Goal: Information Seeking & Learning: Find specific fact

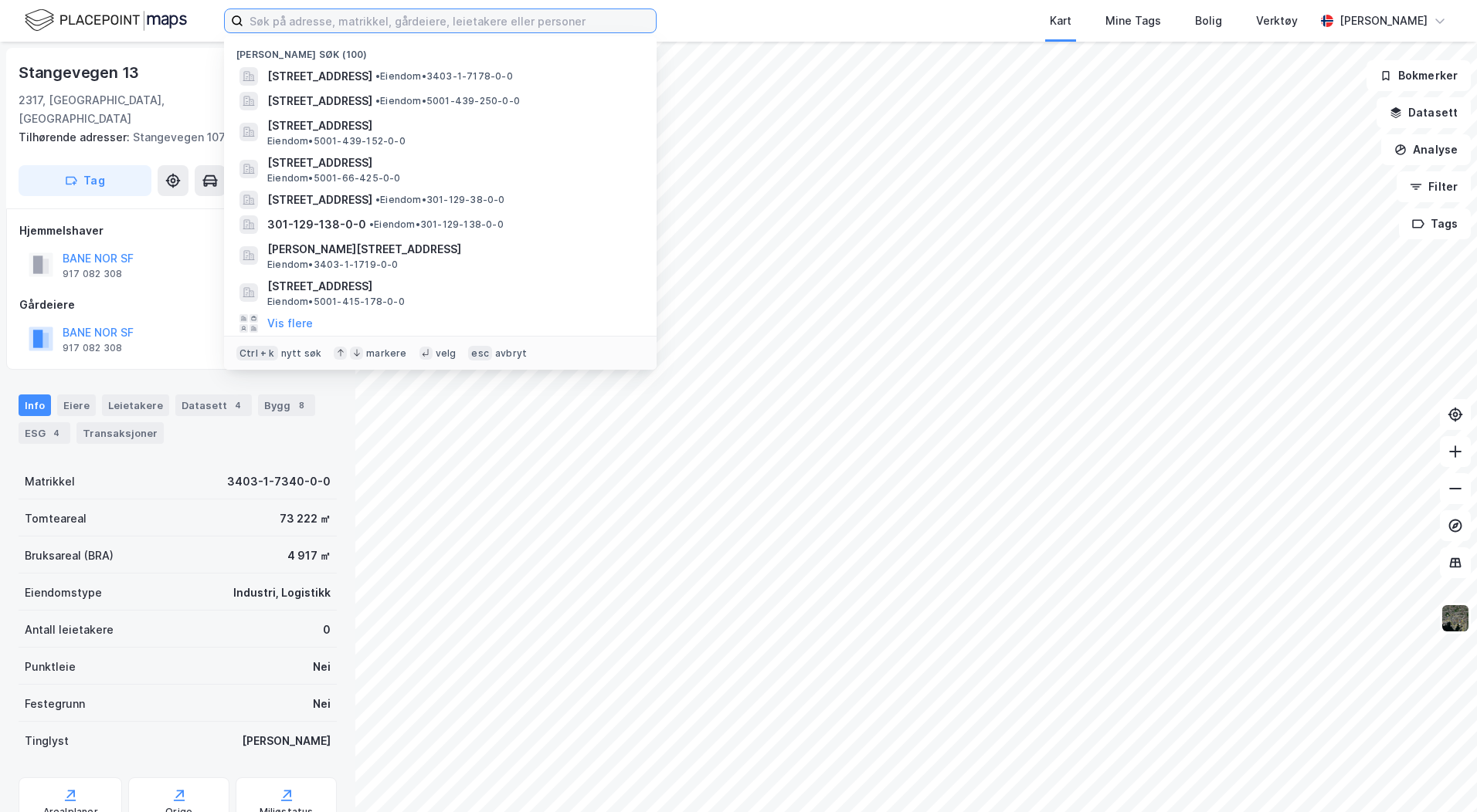
click at [264, 11] on input at bounding box center [450, 20] width 413 height 23
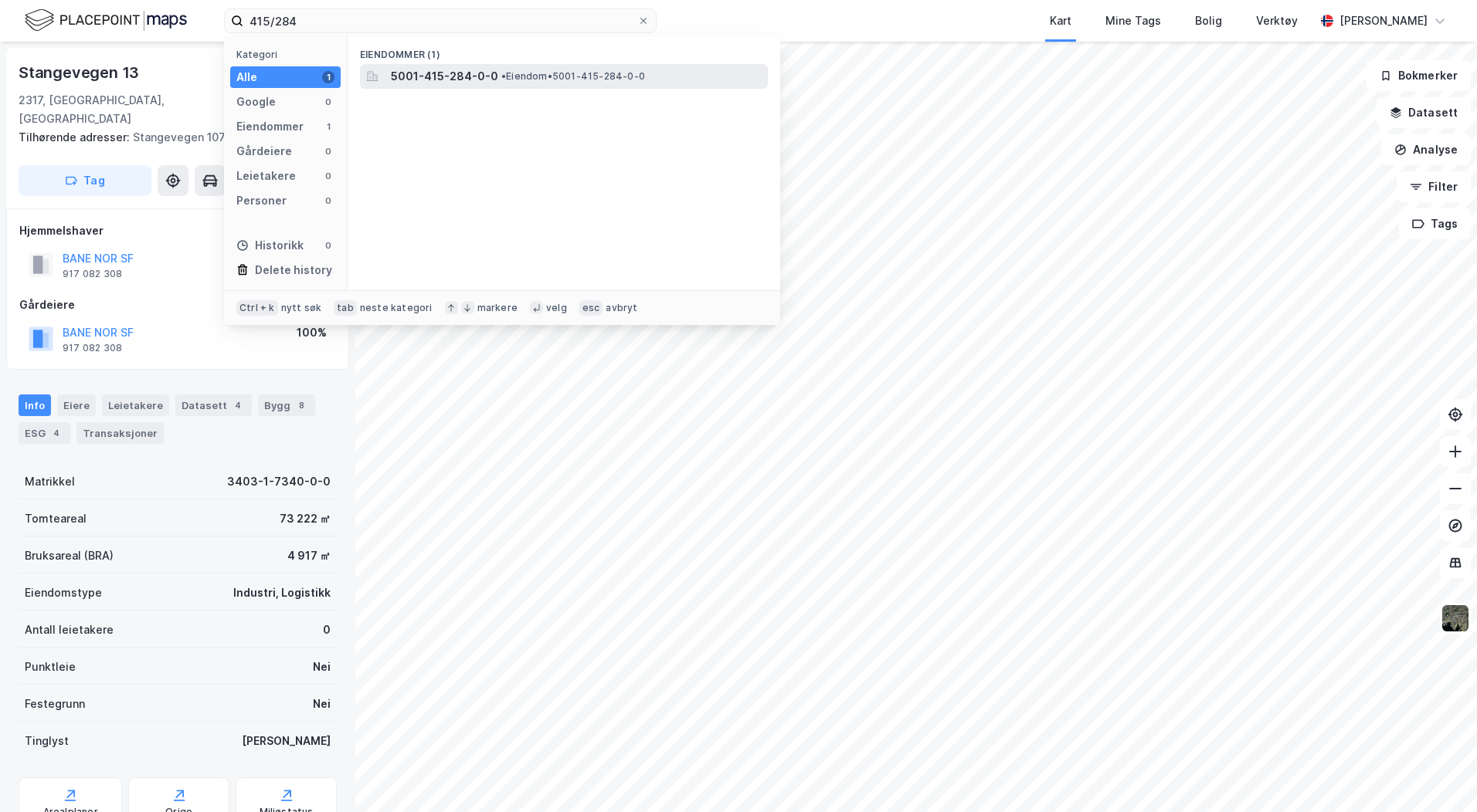
click at [427, 78] on span "5001-415-284-0-0" at bounding box center [444, 76] width 107 height 19
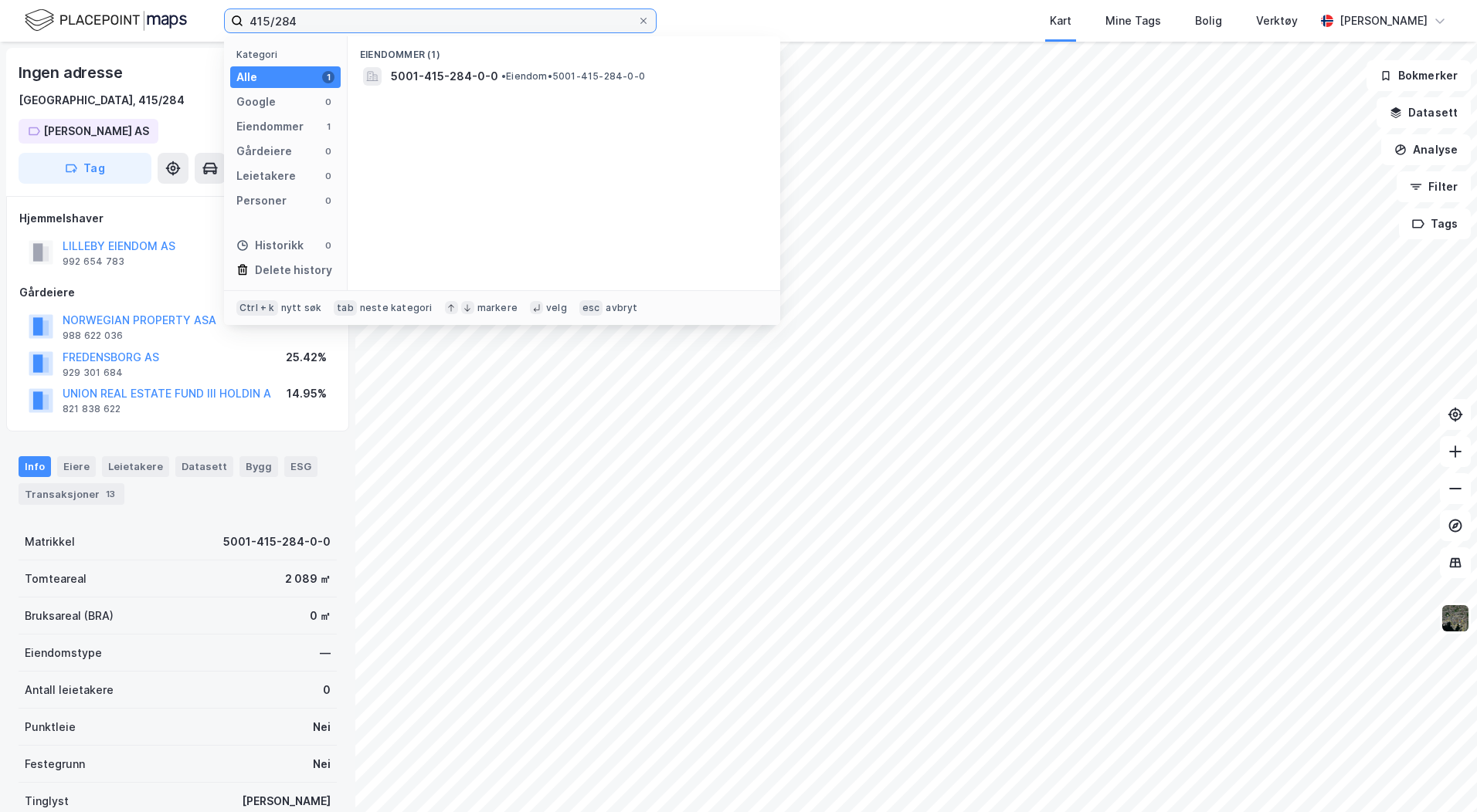
drag, startPoint x: 348, startPoint y: 21, endPoint x: 21, endPoint y: 11, distance: 327.2
click at [58, 10] on div "415/284 Kategori Alle 1 Google 0 Eiendommer 1 Gårdeiere 0 Leietakere 0 Personer…" at bounding box center [738, 20] width 1477 height 42
type input "9/24, trondh"
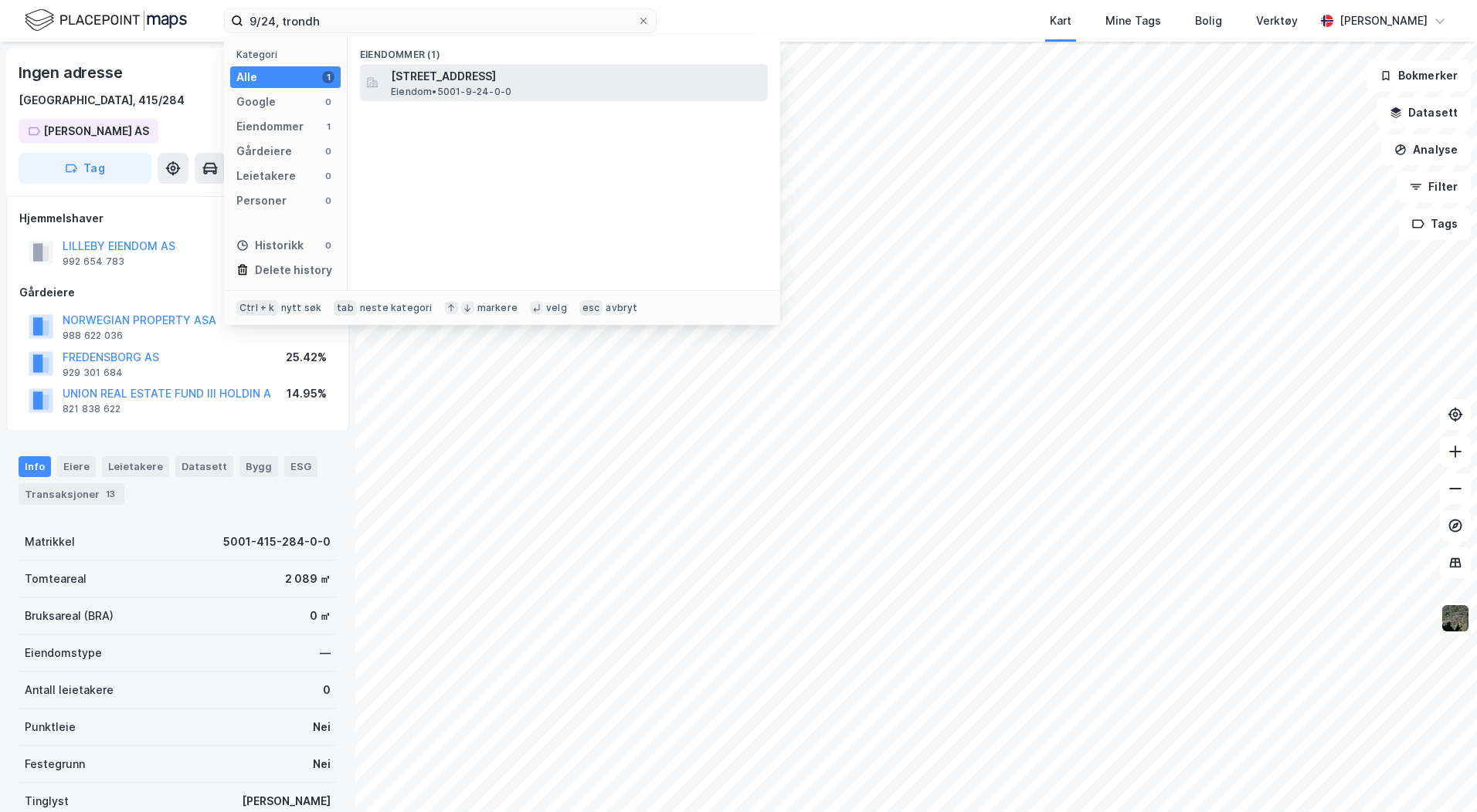
click at [499, 87] on span "Eiendom • 5001-9-24-0-0" at bounding box center [450, 91] width 120 height 12
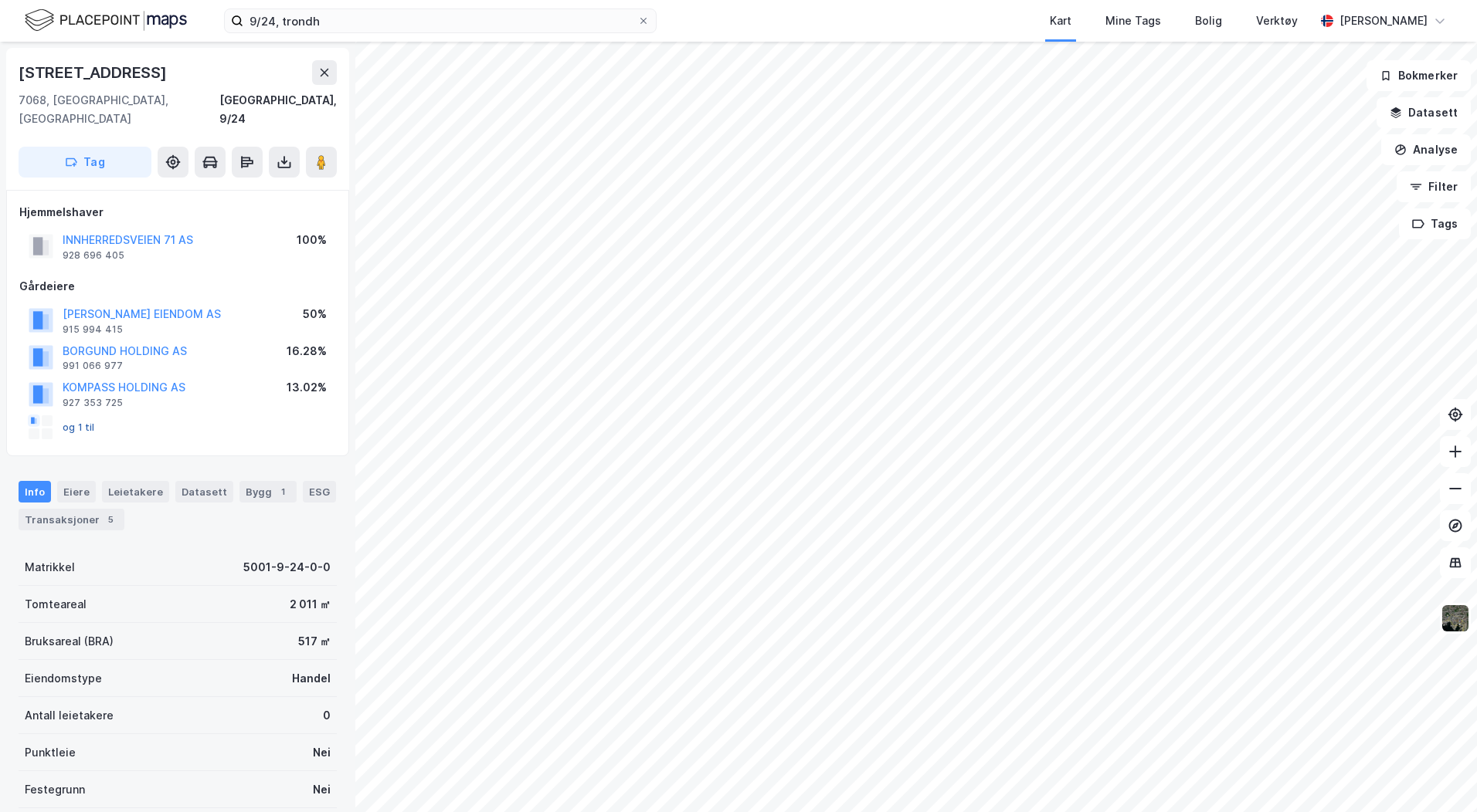
click at [0, 0] on button "og 1 til" at bounding box center [0, 0] width 0 height 0
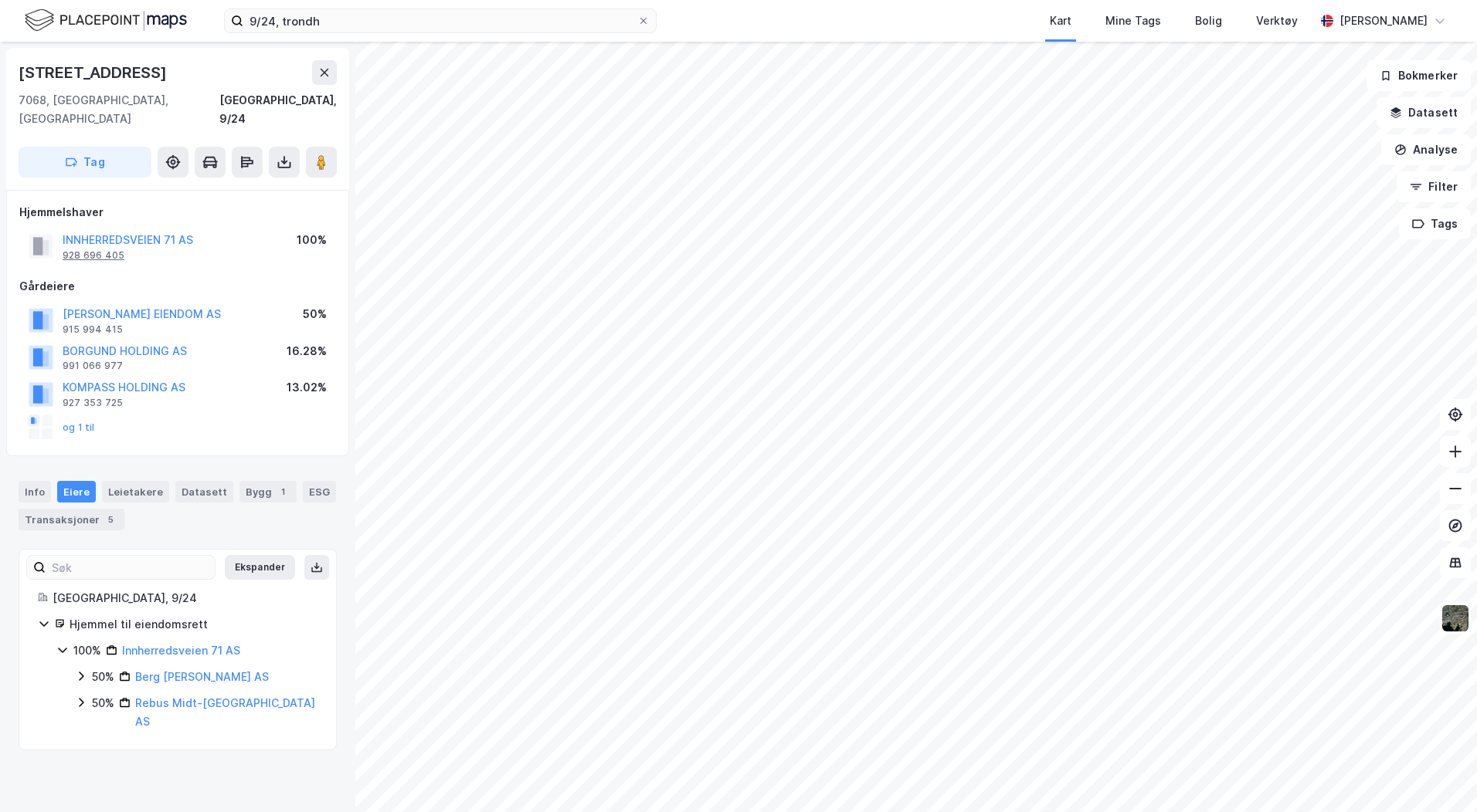
click at [96, 249] on div "928 696 405" at bounding box center [94, 255] width 62 height 12
